Goal: Task Accomplishment & Management: Manage account settings

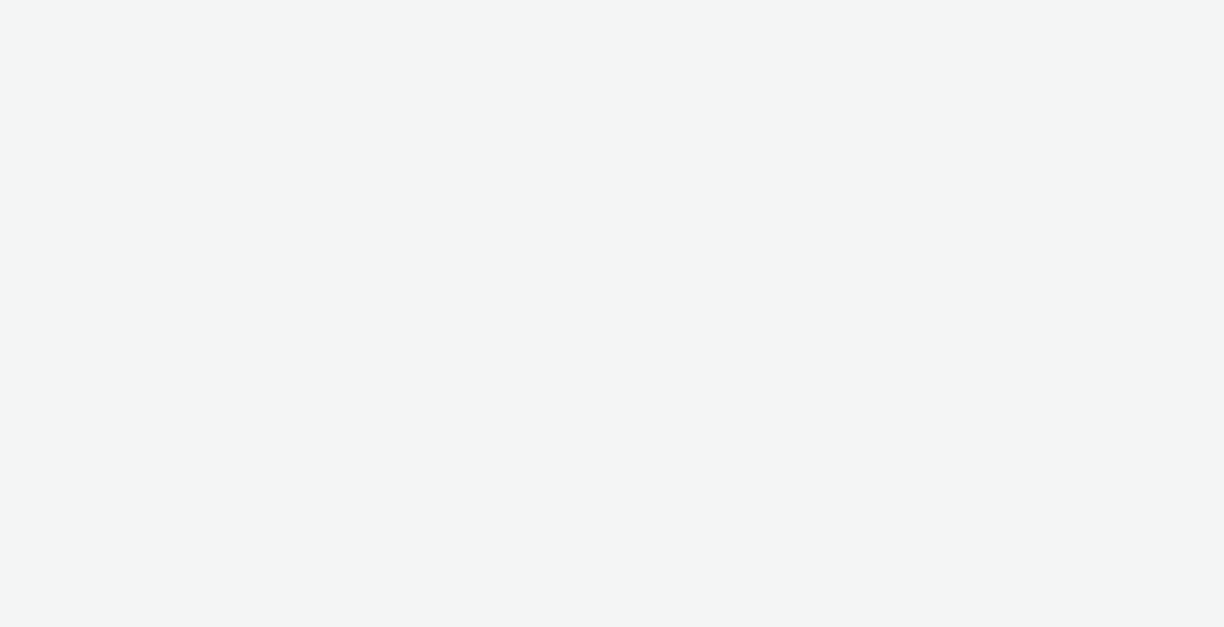
select select "11a7df10-284f-415c-b52a-427acf4c31ae"
select select "75a9a1c6-4a3b-42a3-8a2e-a6fed47b6934"
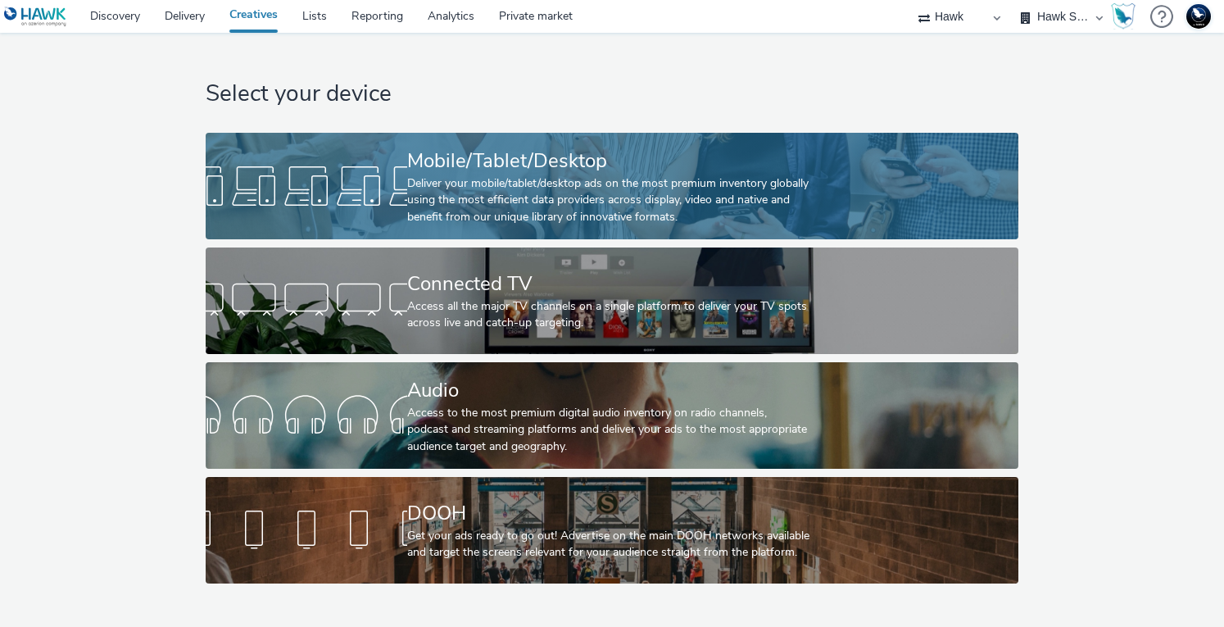
click at [538, 166] on div "Mobile/Tablet/Desktop" at bounding box center [608, 161] width 403 height 29
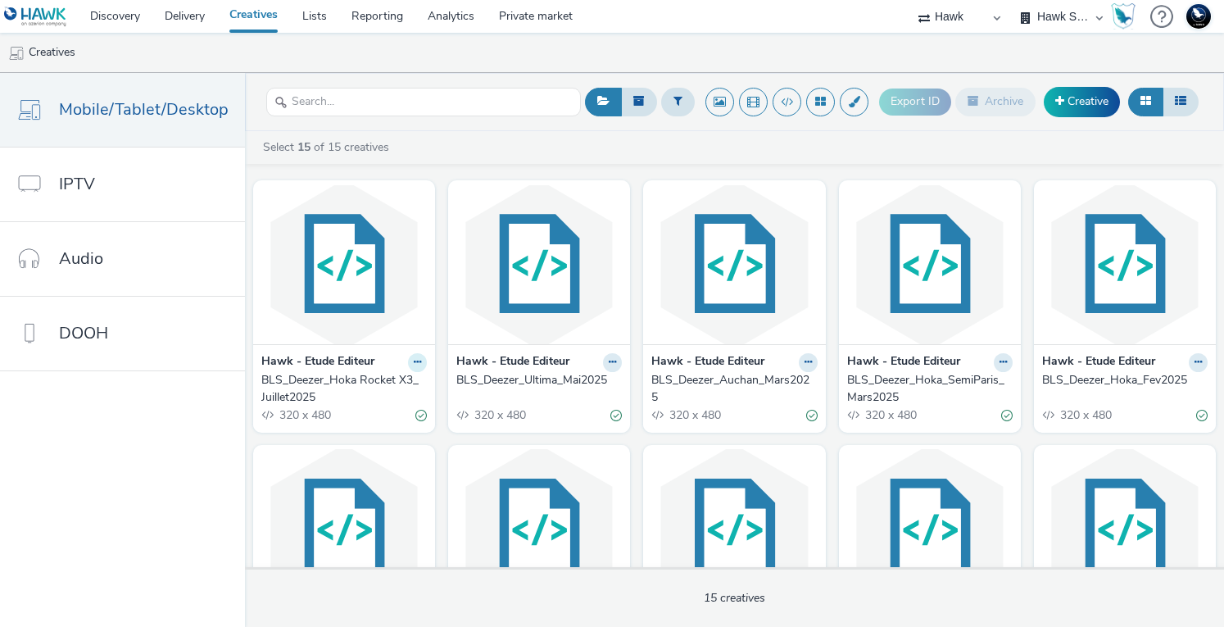
click at [414, 360] on icon at bounding box center [417, 362] width 7 height 10
click at [378, 421] on link "Duplicate" at bounding box center [365, 423] width 123 height 33
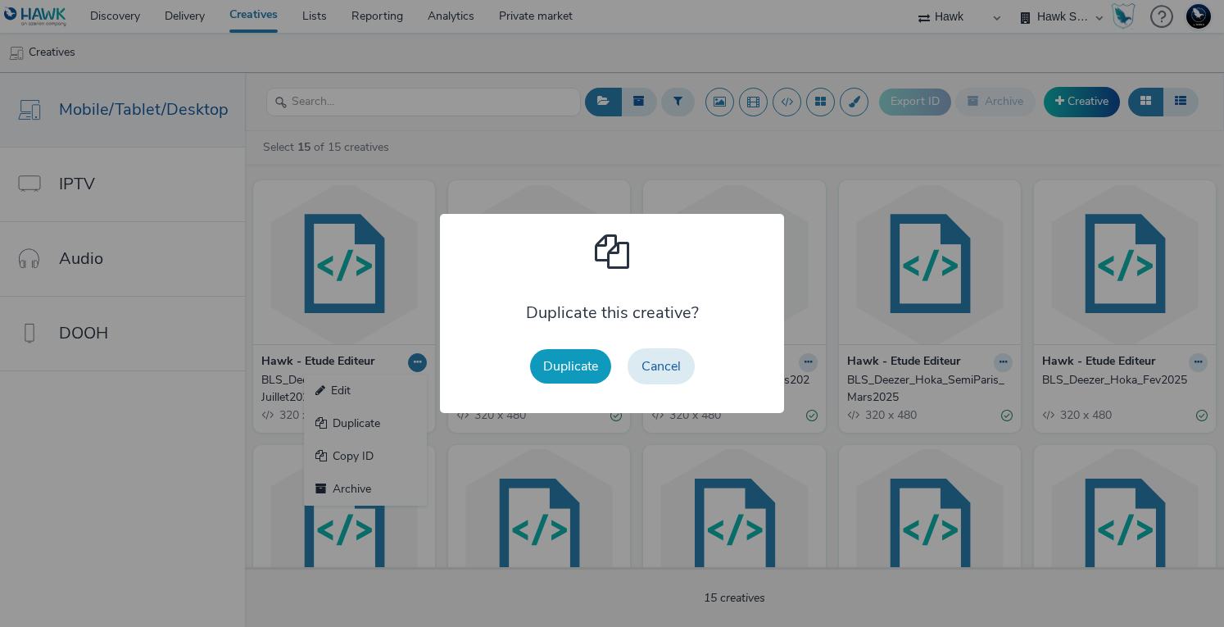
click at [563, 367] on button "Duplicate" at bounding box center [570, 366] width 81 height 34
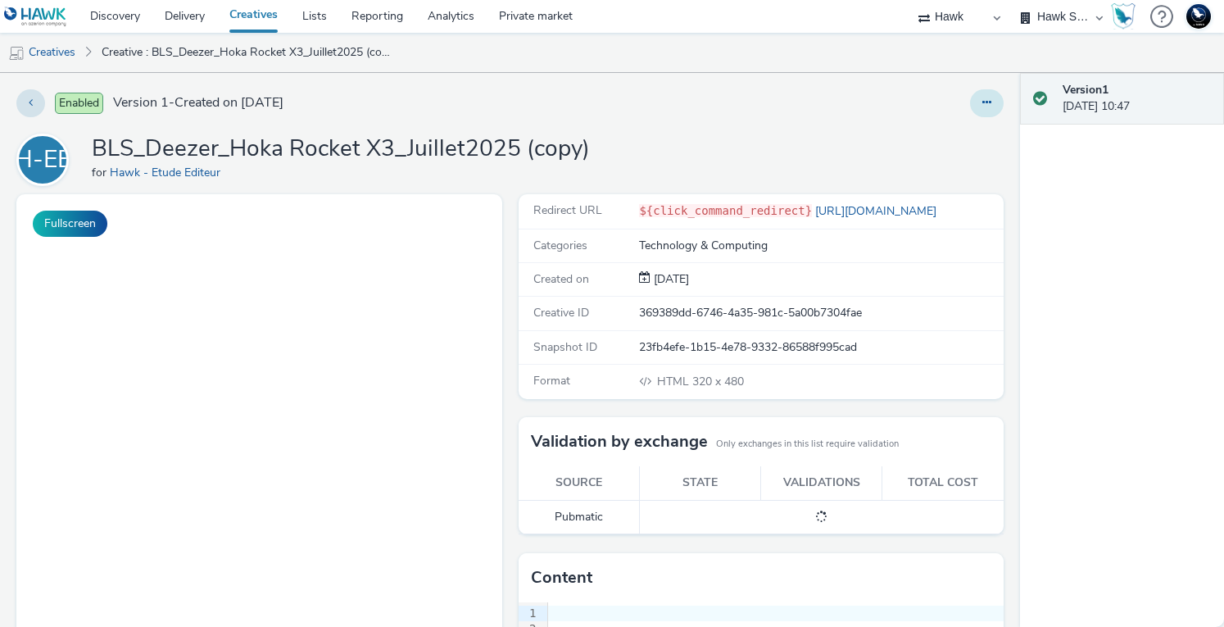
click at [970, 106] on button at bounding box center [987, 103] width 34 height 28
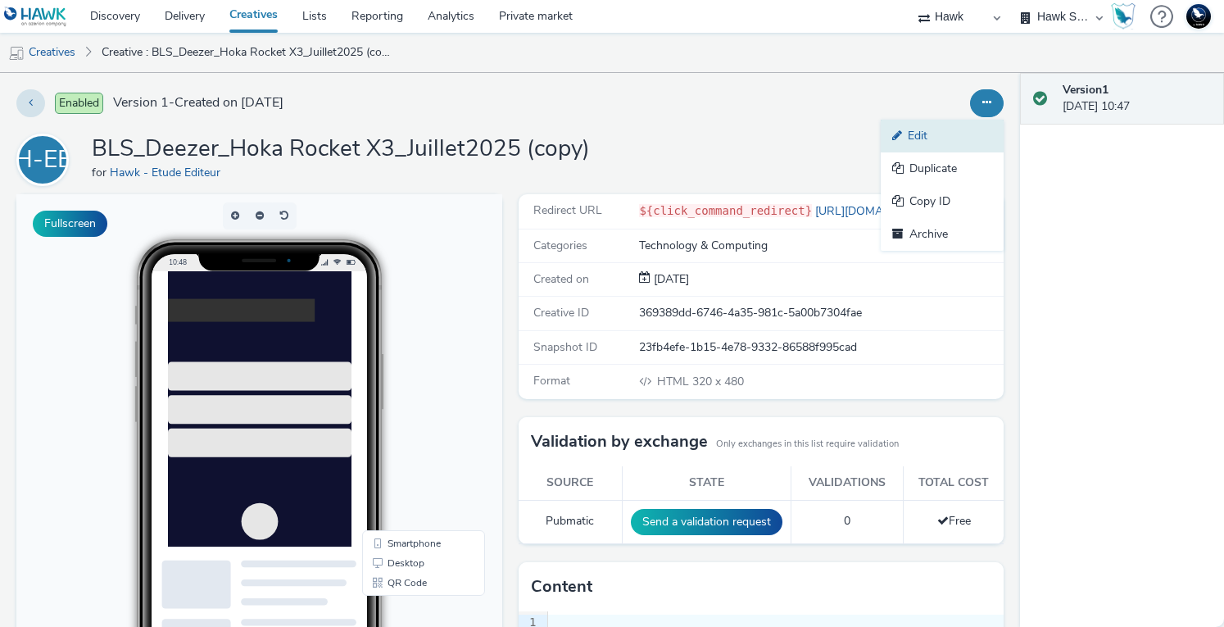
click at [927, 141] on link "Edit" at bounding box center [942, 136] width 123 height 33
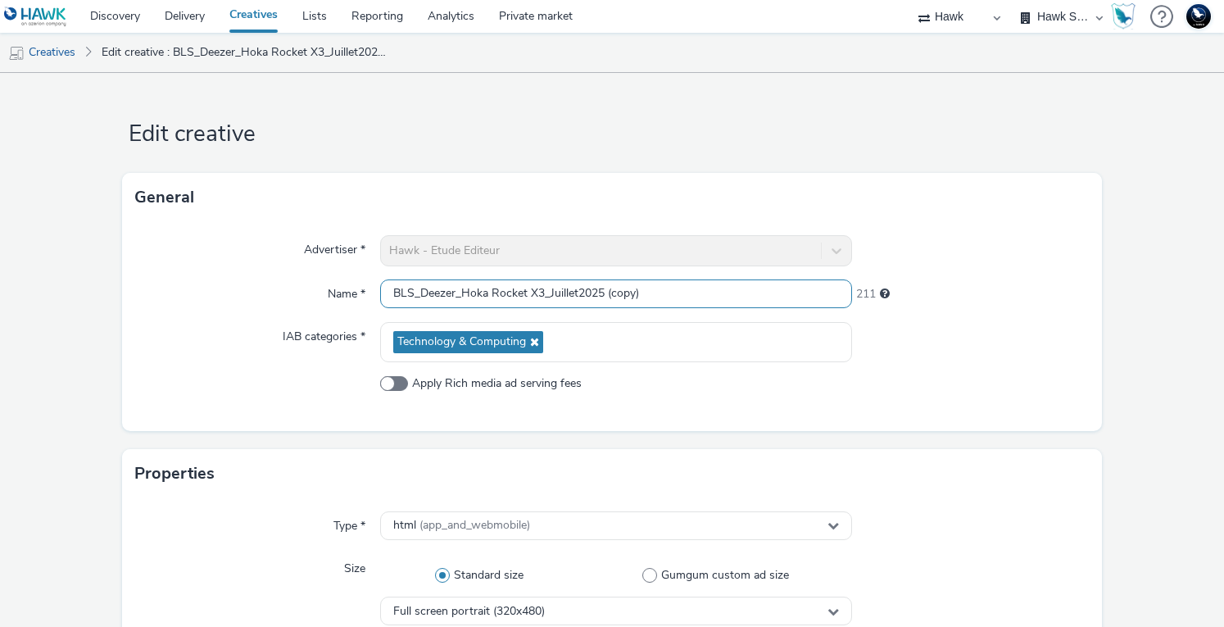
click at [538, 293] on input "BLS_Deezer_Hoka Rocket X3_Juillet2025 (copy)" at bounding box center [616, 293] width 473 height 29
click at [573, 294] on input "BLS_Deezer_Hoka_MAFATE5_Juillet2025 (copy)" at bounding box center [616, 293] width 473 height 29
click at [574, 289] on input "BLS_Deezer_Hoka_MAFATE5_Aoutt2025" at bounding box center [616, 293] width 473 height 29
type input "BLS_Deezer_Hoka_MAFATE5_Aout2025"
click at [1015, 355] on div at bounding box center [970, 342] width 236 height 40
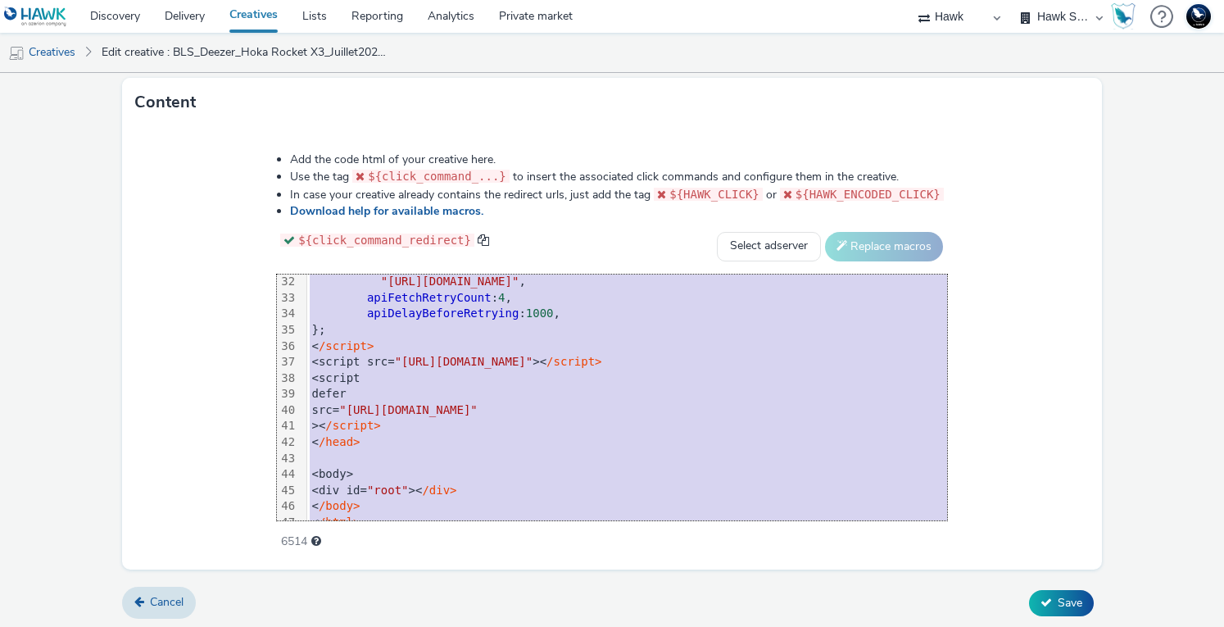
scroll to position [531, 0]
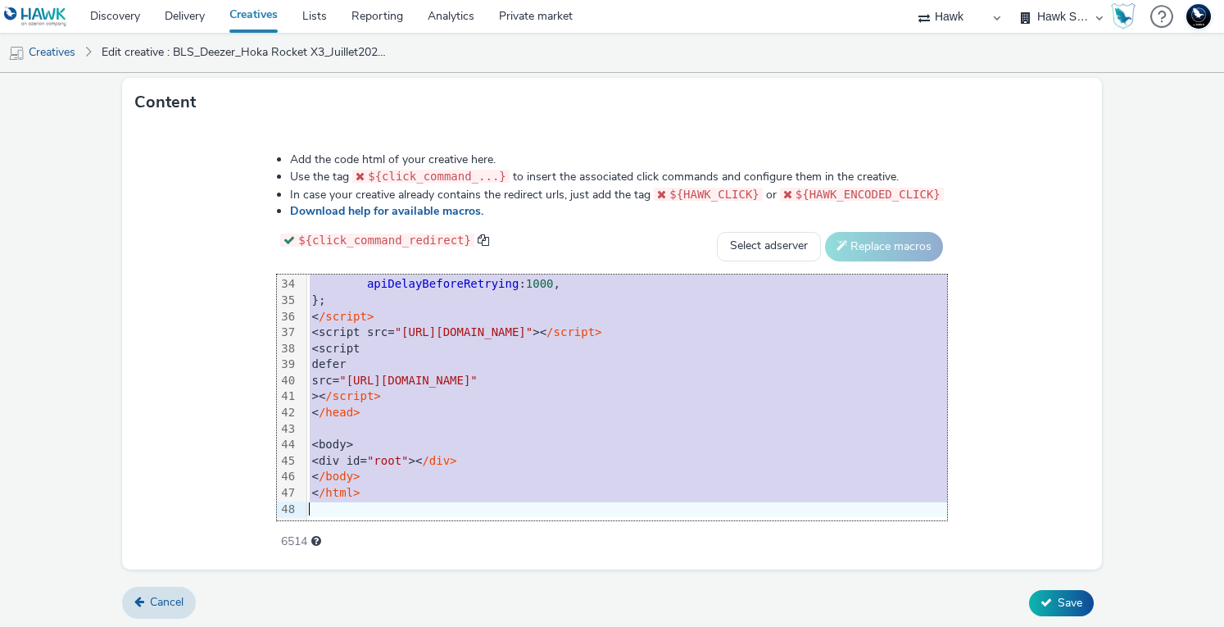
drag, startPoint x: 313, startPoint y: 302, endPoint x: 667, endPoint y: 528, distance: 420.1
click at [667, 528] on div "Add the code html of your creative here. Use the tag ${click_command_...} to in…" at bounding box center [612, 341] width 788 height 403
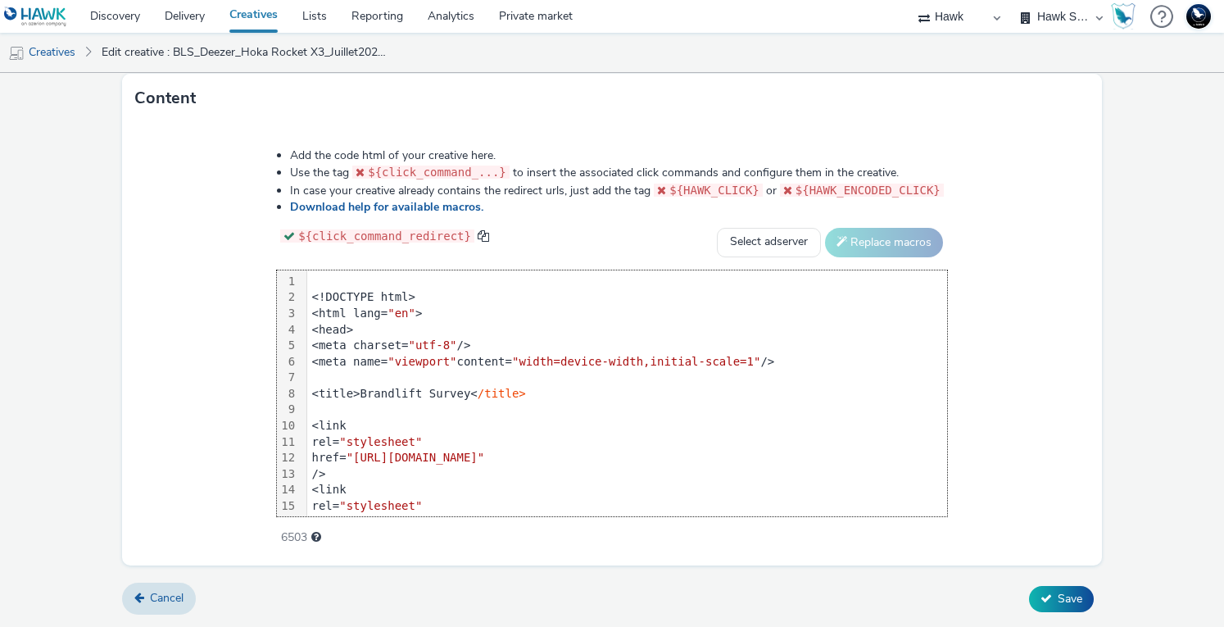
scroll to position [829, 0]
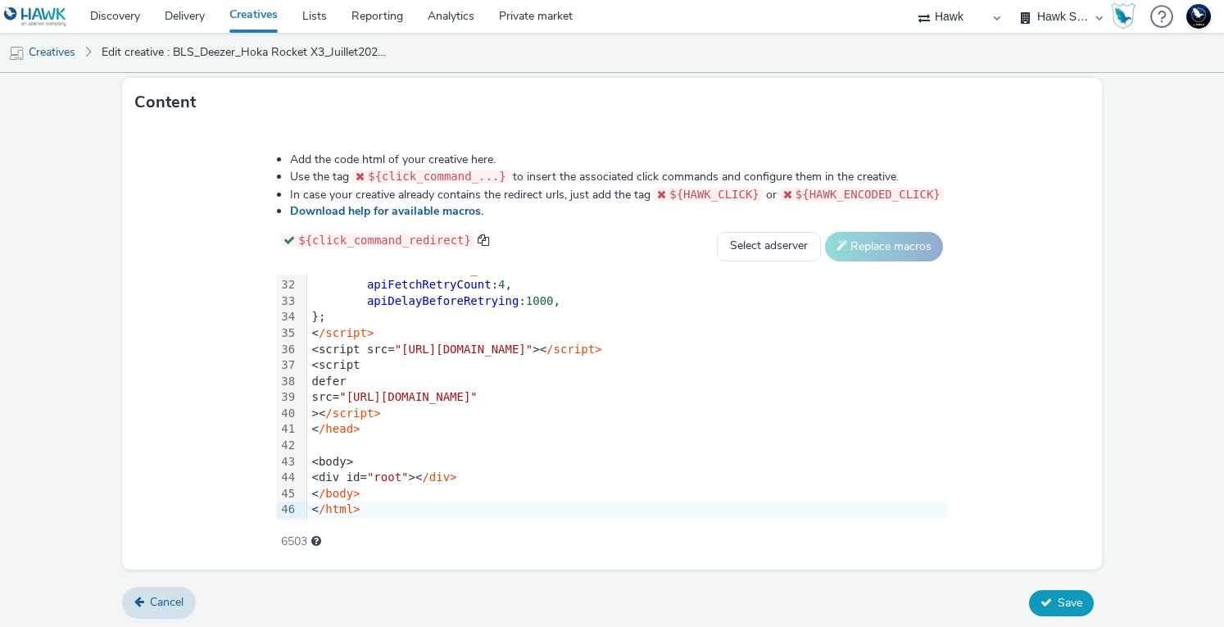
click at [1070, 597] on span "Save" at bounding box center [1070, 603] width 25 height 16
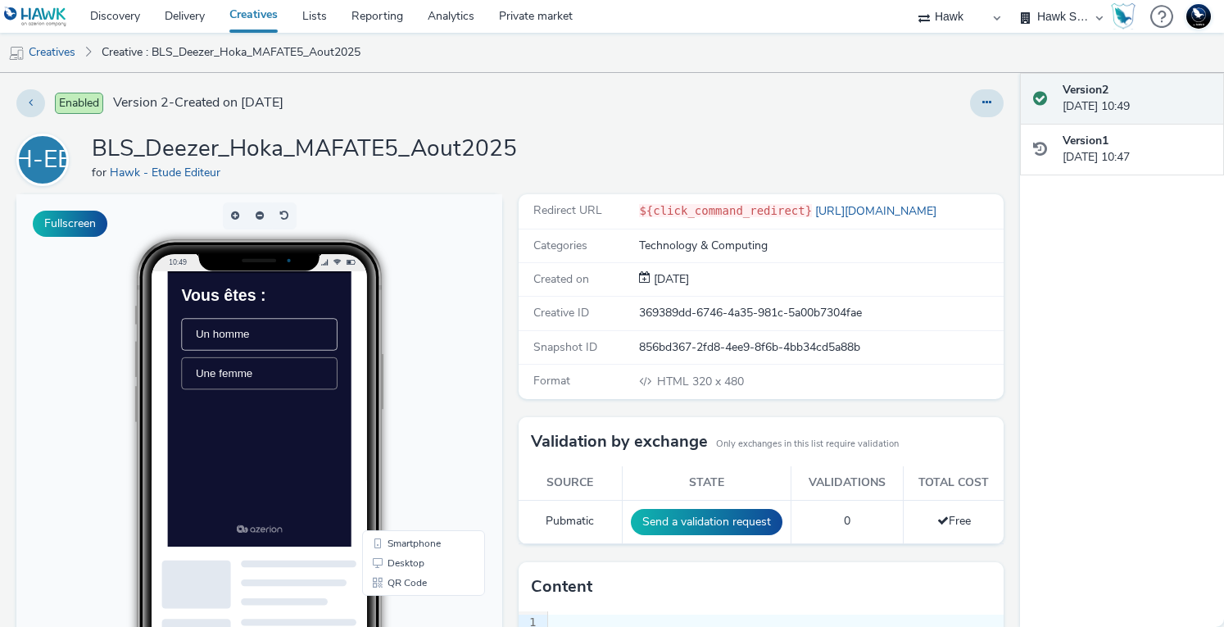
click at [322, 423] on li "Une femme" at bounding box center [298, 417] width 223 height 46
click at [322, 423] on span "Entre 21 et 29 ans" at bounding box center [271, 416] width 129 height 17
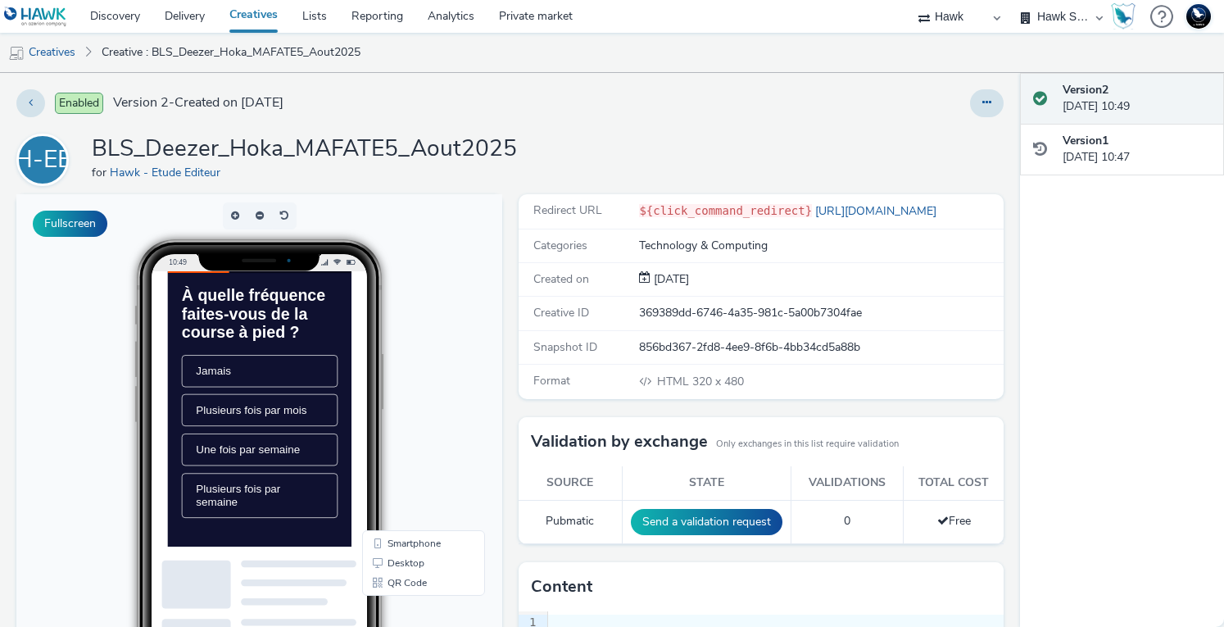
click at [322, 423] on li "Jamais" at bounding box center [298, 414] width 223 height 46
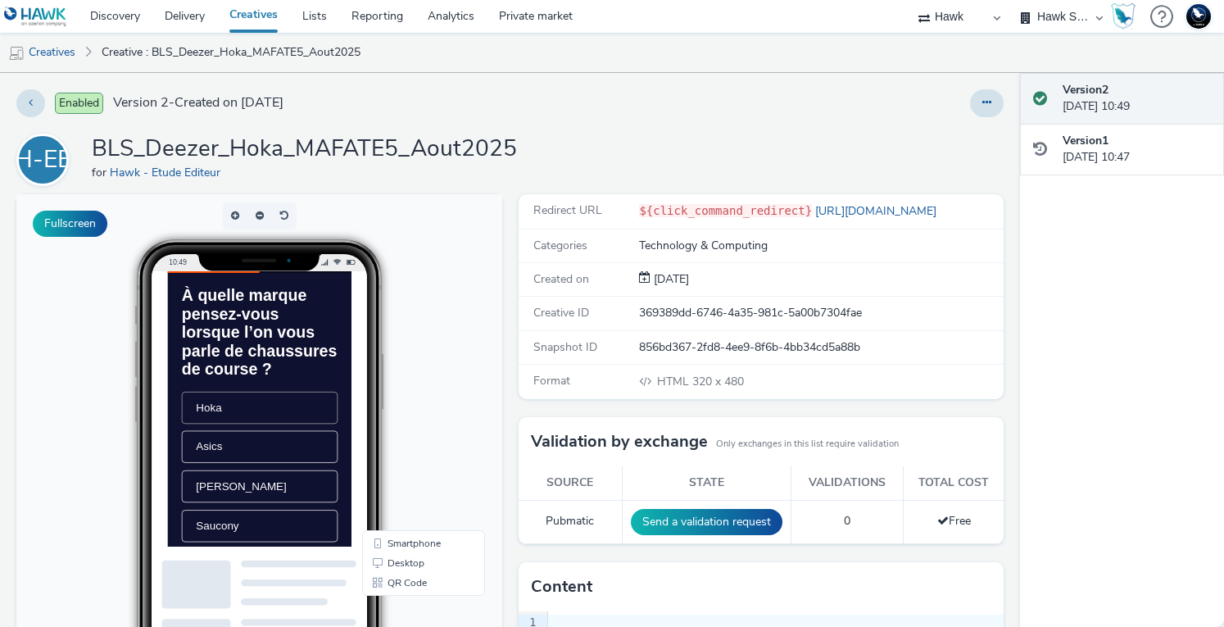
click at [316, 489] on li "Hoka" at bounding box center [298, 466] width 223 height 46
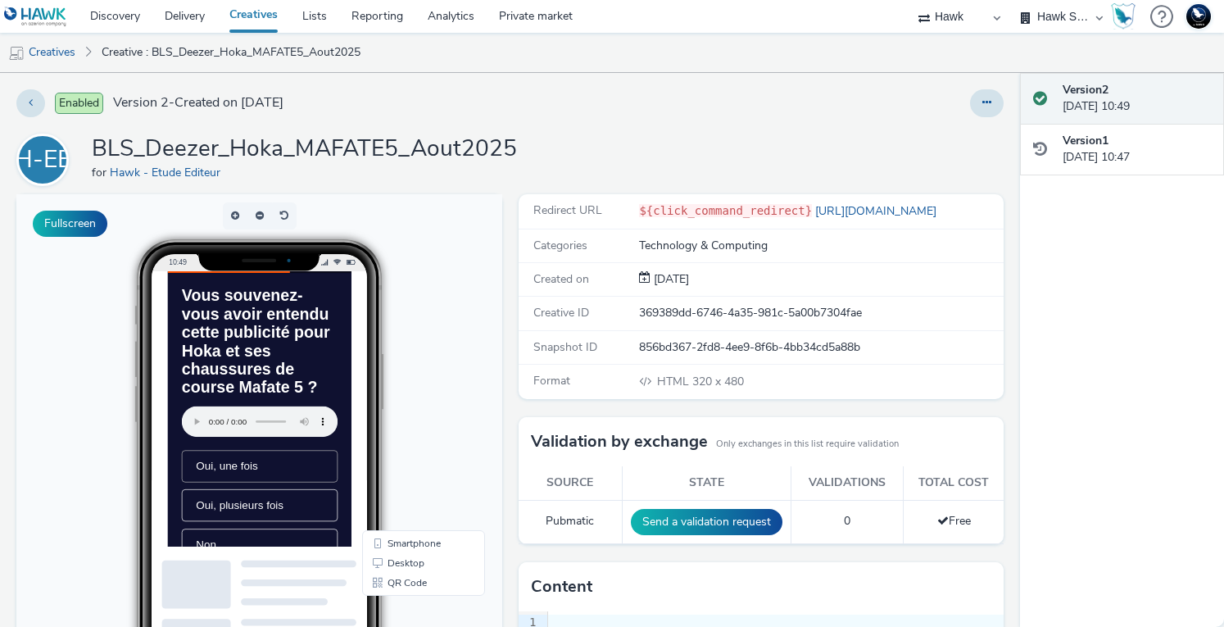
click at [305, 567] on li "Oui, une fois" at bounding box center [298, 550] width 223 height 46
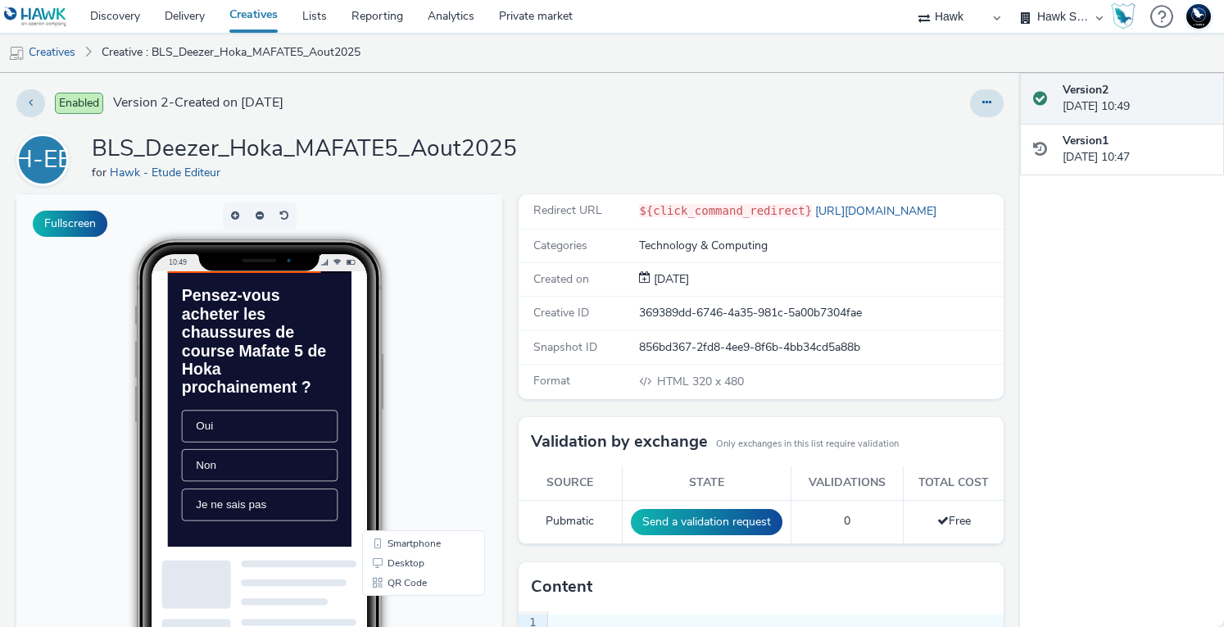
click at [305, 567] on li "Non" at bounding box center [298, 548] width 223 height 46
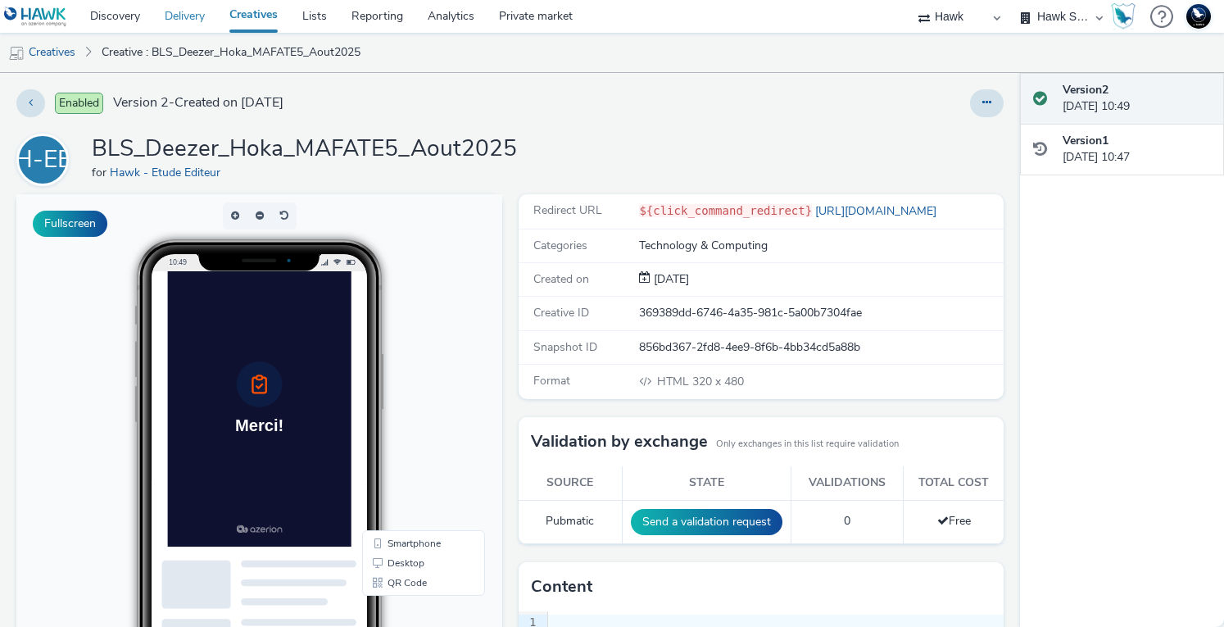
click at [207, 12] on link "Delivery" at bounding box center [184, 16] width 65 height 33
